Goal: Find specific page/section: Find specific page/section

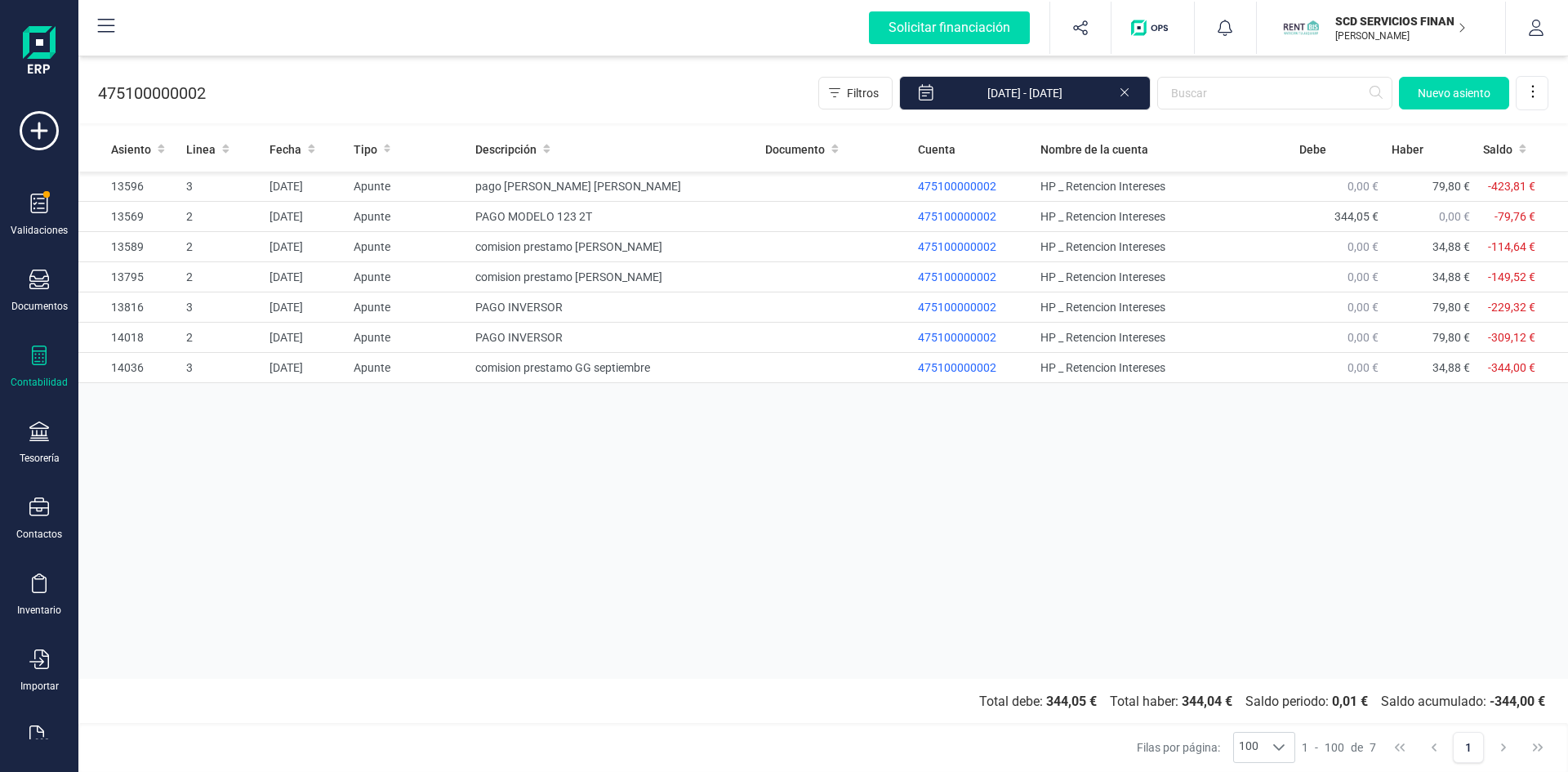
click at [1412, 25] on p "SCD SERVICIOS FINANCIEROS SL" at bounding box center [1401, 20] width 131 height 16
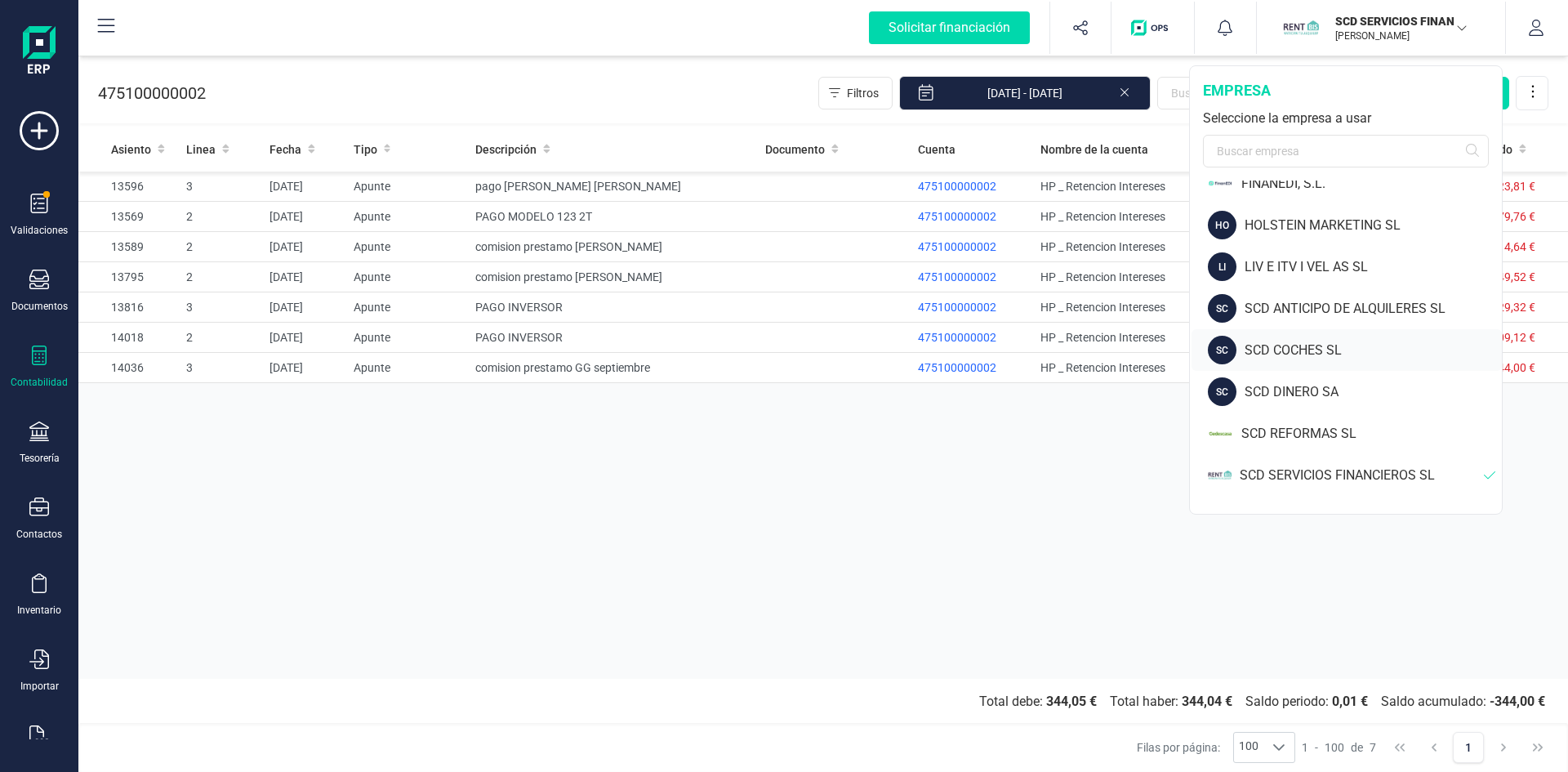
scroll to position [132, 0]
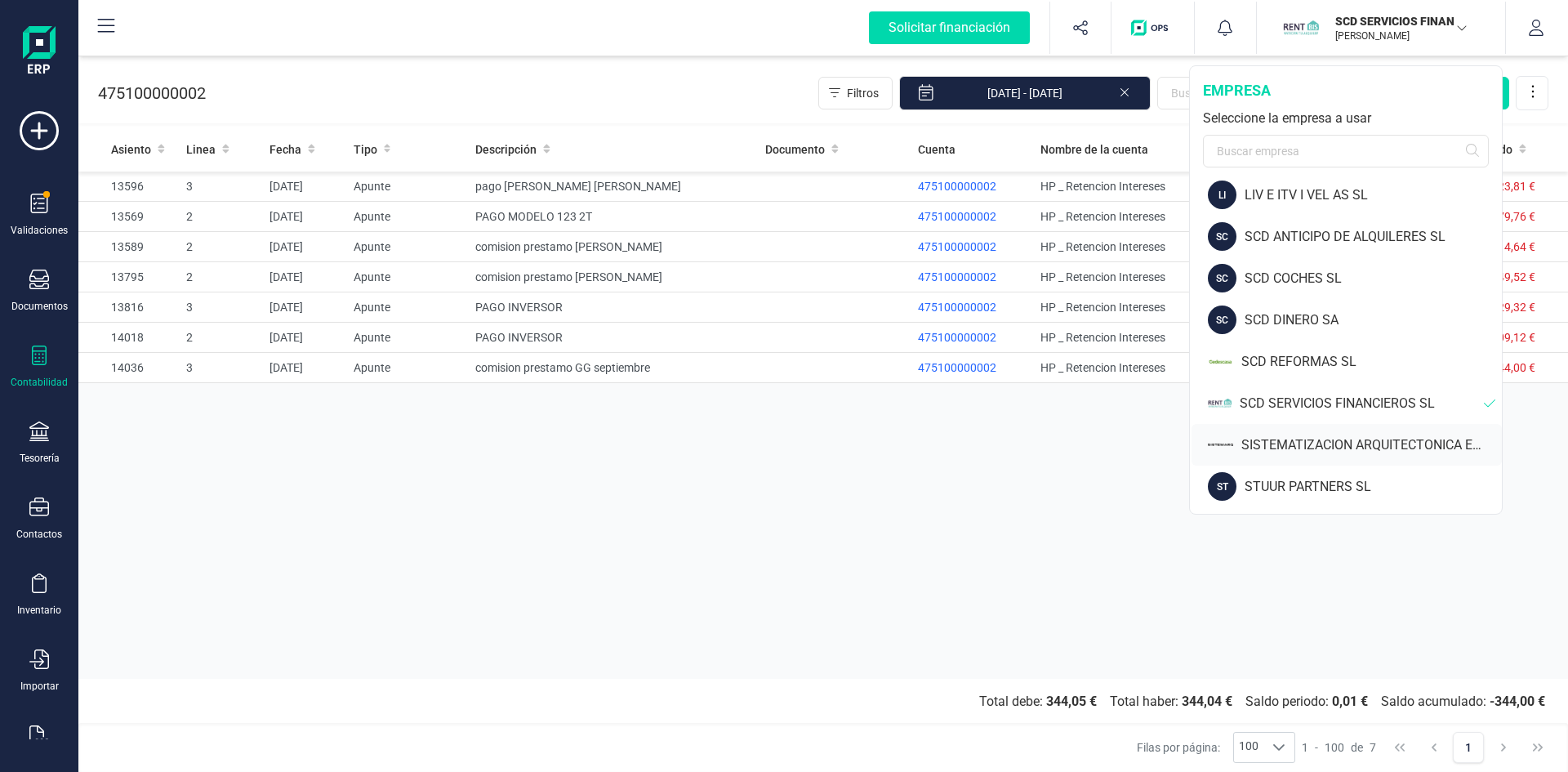
click at [1313, 440] on div "SISTEMATIZACION ARQUITECTONICA EN REFORMAS SL" at bounding box center [1372, 445] width 260 height 20
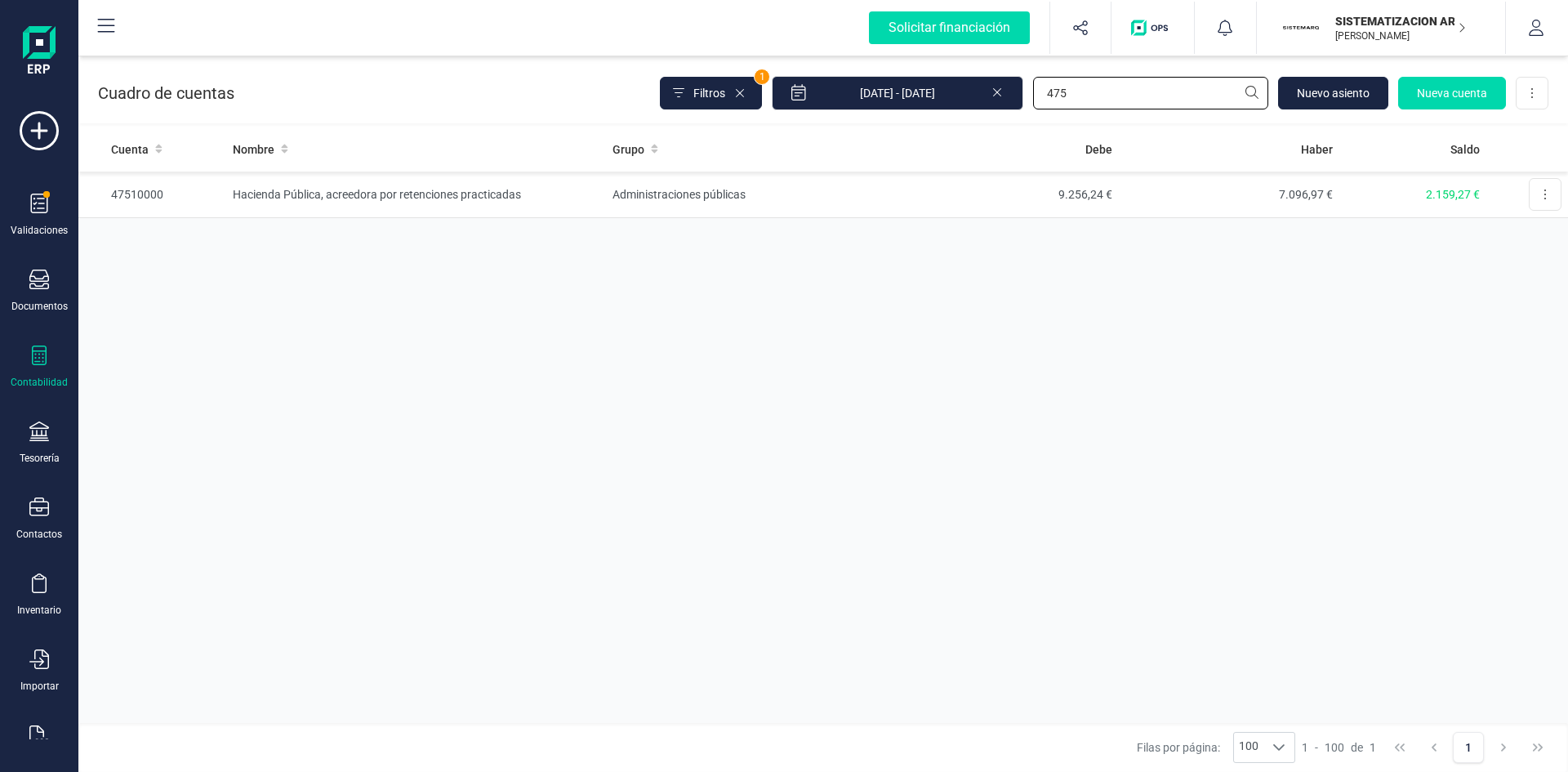
click at [813, 93] on div "Filtros 1 [DATE] - [DATE] 475 [GEOGRAPHIC_DATA] cuenta Descargar Excel" at bounding box center [1104, 93] width 889 height 34
type input "4650"
click at [309, 185] on td "Remuneraciones pendientes de pago" at bounding box center [417, 195] width 381 height 47
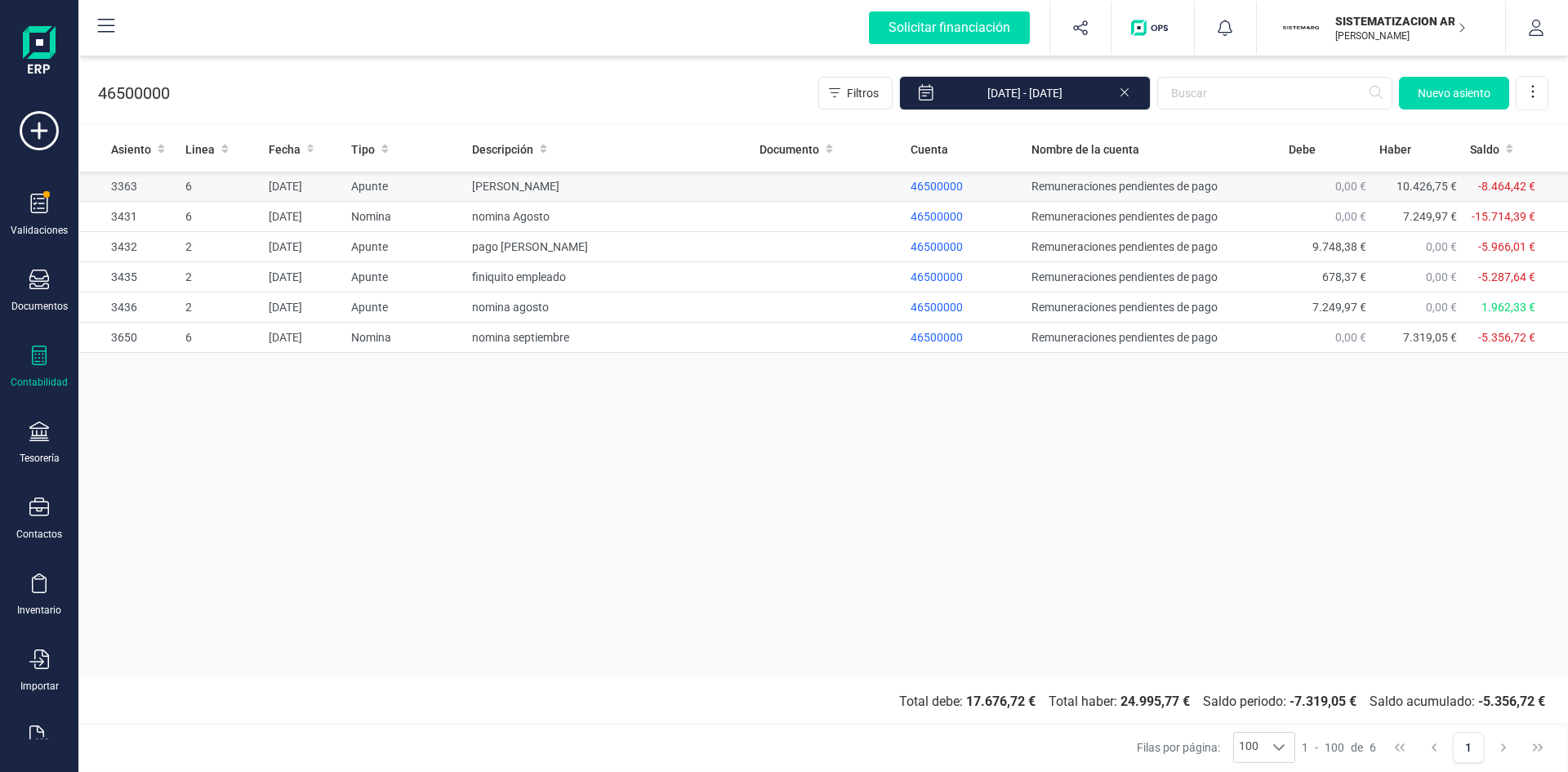
click at [526, 182] on td "[PERSON_NAME]" at bounding box center [610, 187] width 287 height 31
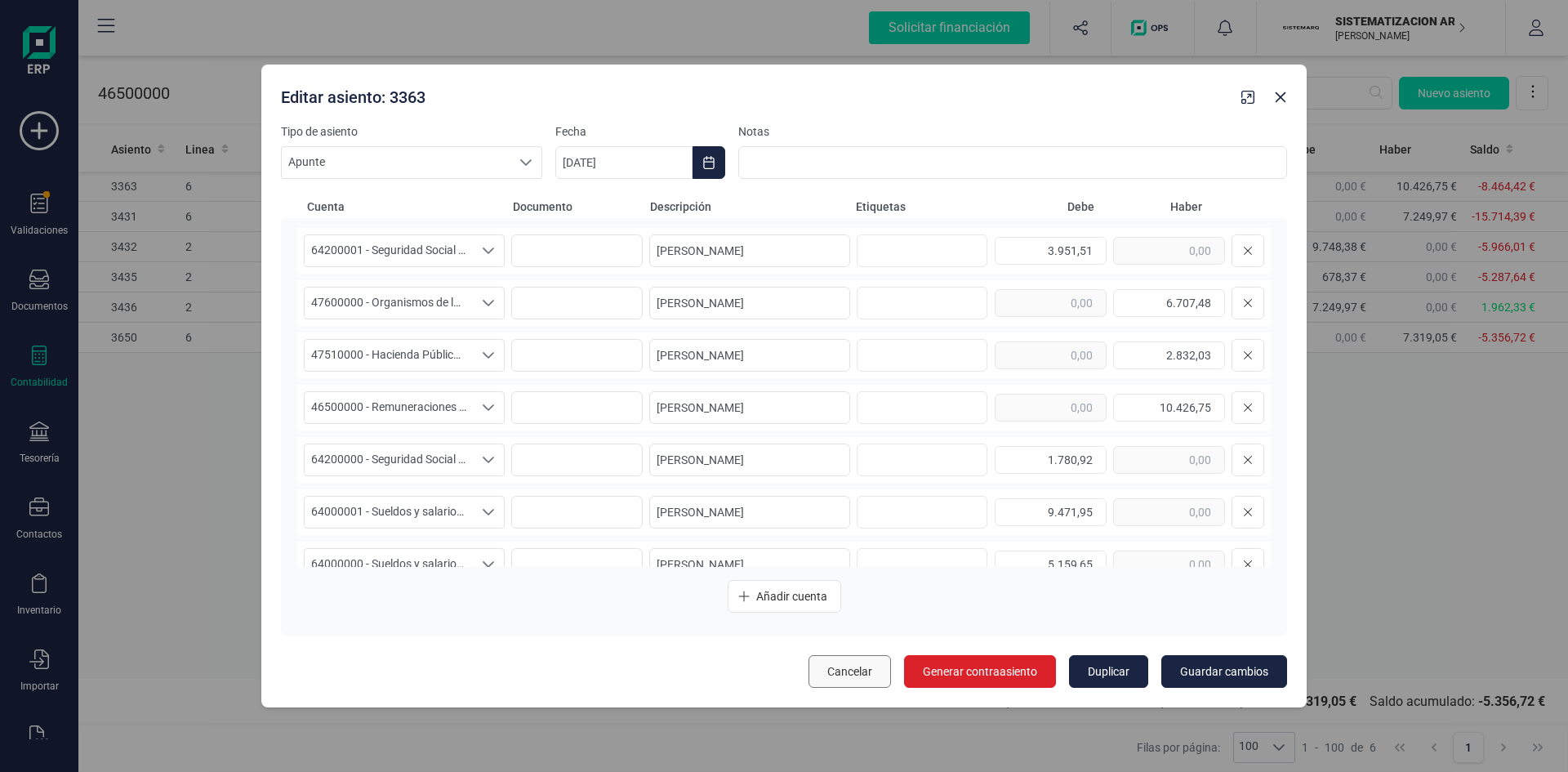
click at [861, 676] on span "Cancelar" at bounding box center [849, 671] width 45 height 16
